Goal: Find specific page/section: Find specific page/section

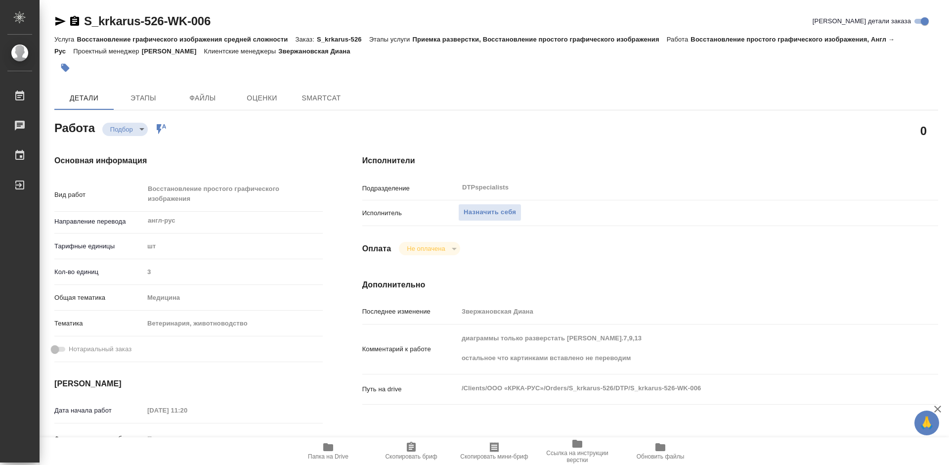
type textarea "x"
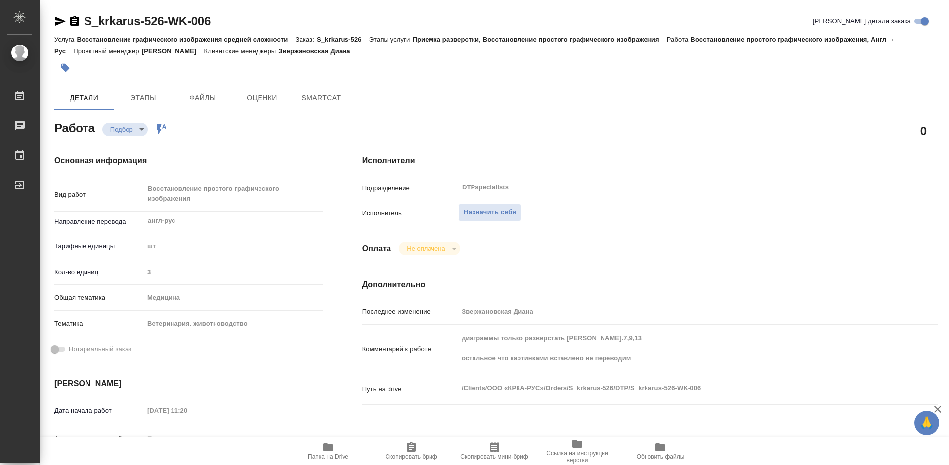
type textarea "x"
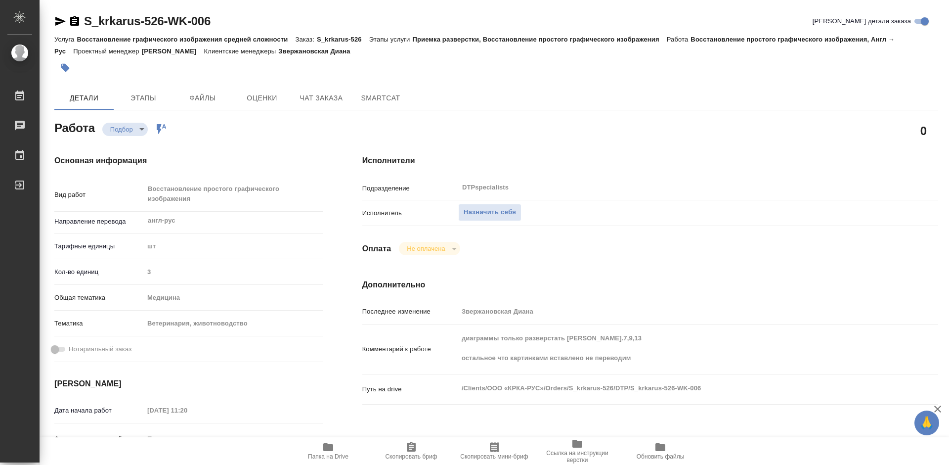
type textarea "x"
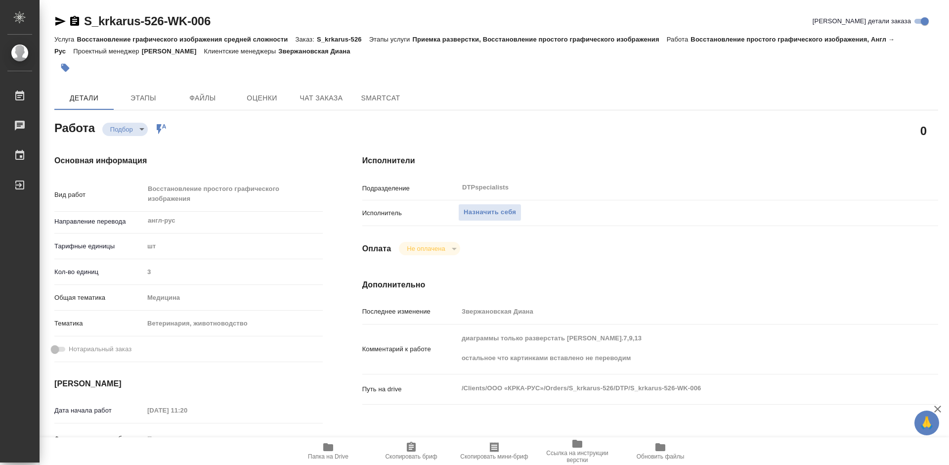
type textarea "x"
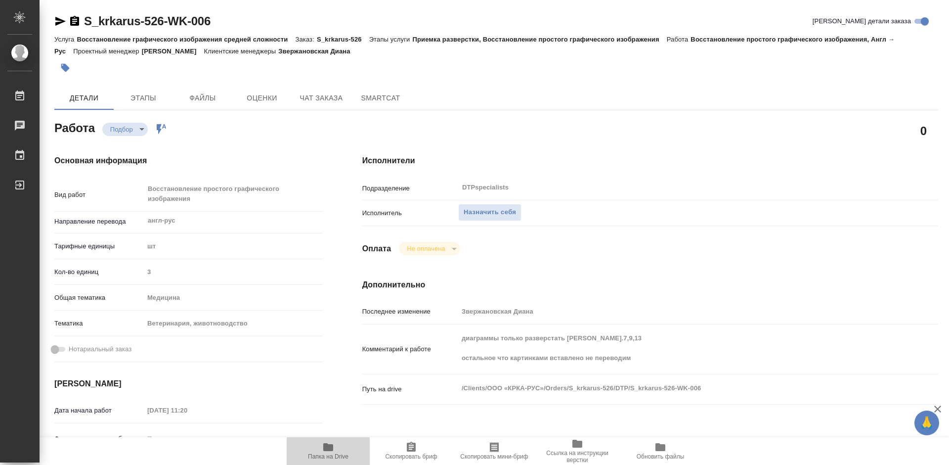
click at [330, 447] on icon "button" at bounding box center [328, 447] width 10 height 8
